Goal: Navigation & Orientation: Understand site structure

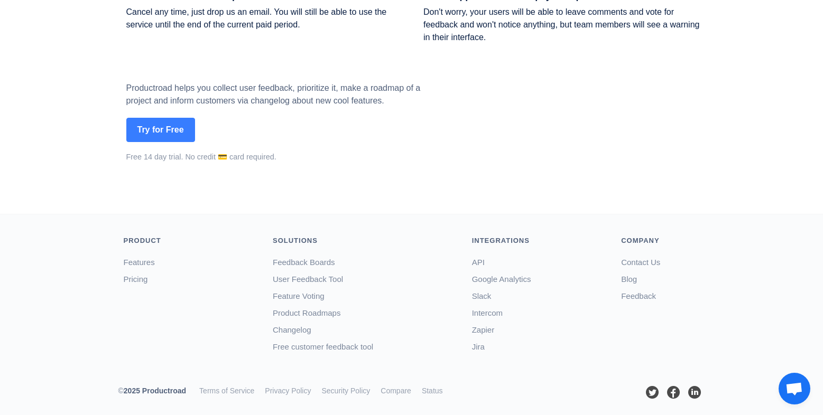
scroll to position [1682, 0]
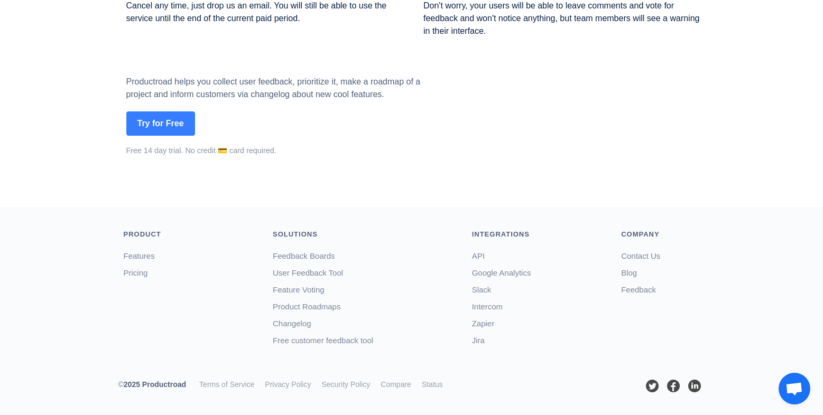
click at [175, 384] on span "2025 Productroad" at bounding box center [155, 385] width 62 height 8
copy span "Productroad"
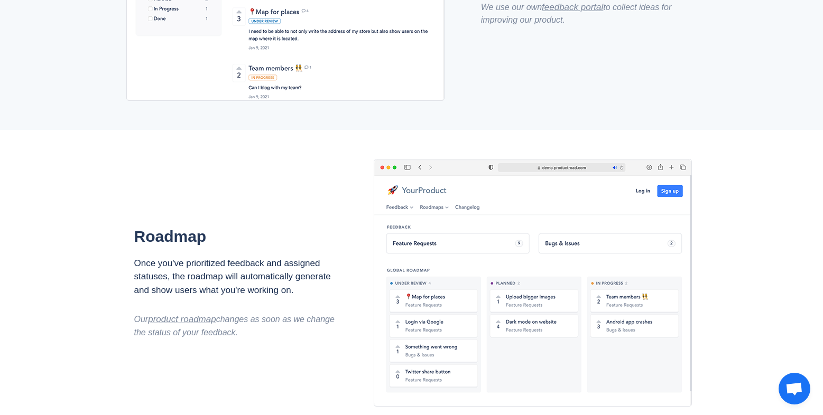
scroll to position [507, 0]
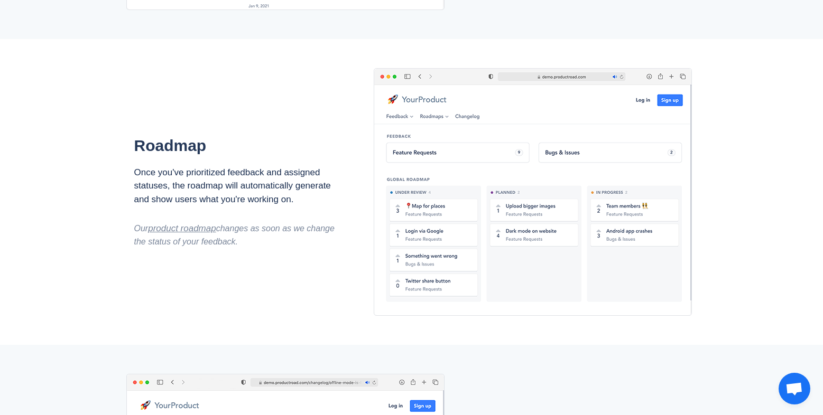
click at [104, 107] on div "Roadmap Once you've prioritized feedback and assigned statuses, the roadmap wil…" at bounding box center [411, 192] width 823 height 306
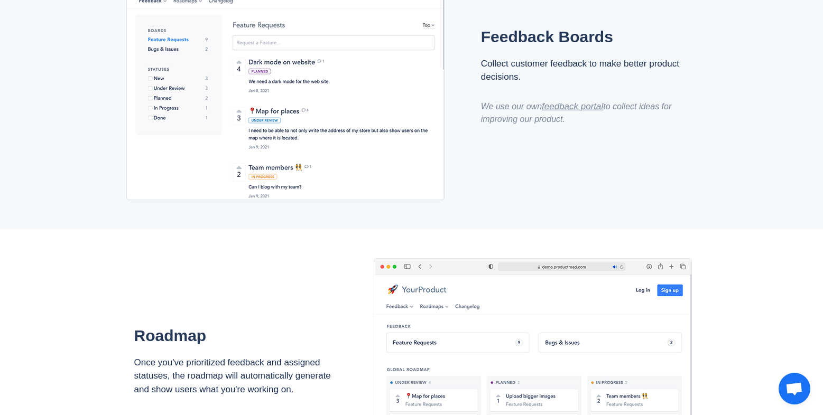
scroll to position [0, 0]
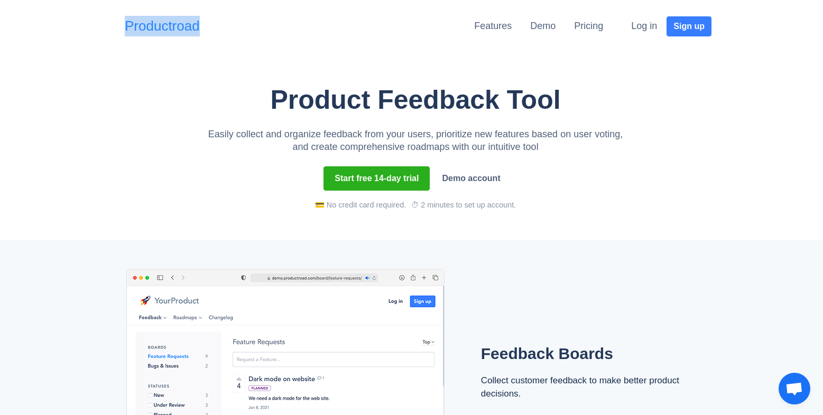
drag, startPoint x: 203, startPoint y: 25, endPoint x: 126, endPoint y: 28, distance: 76.7
click at [126, 28] on div "Productroad" at bounding box center [165, 26] width 80 height 26
copy link "Productroad"
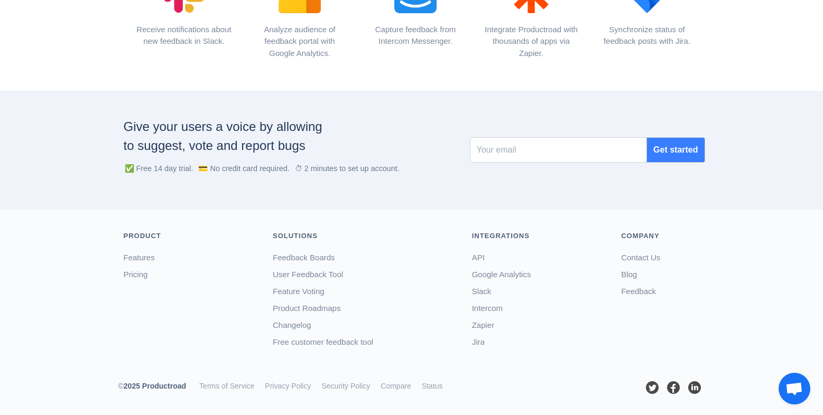
scroll to position [1275, 0]
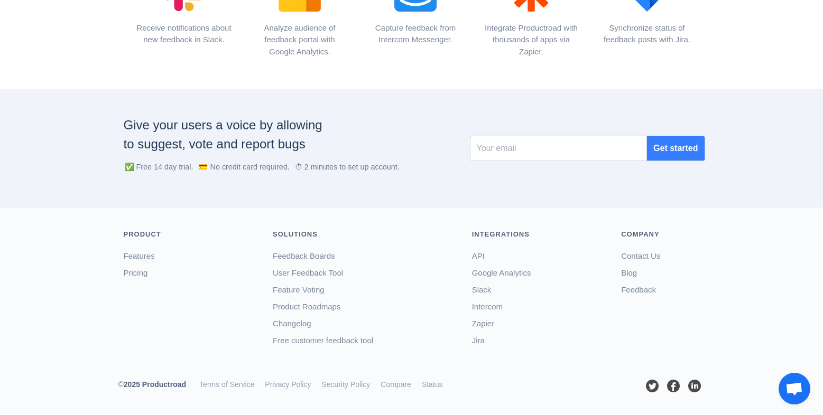
drag, startPoint x: 637, startPoint y: 256, endPoint x: 600, endPoint y: 261, distance: 37.3
click at [600, 261] on div "Product Features Pricing Solutions Feedback Boards User Feedback Tool Feature V…" at bounding box center [414, 294] width 597 height 131
